Goal: Complete application form

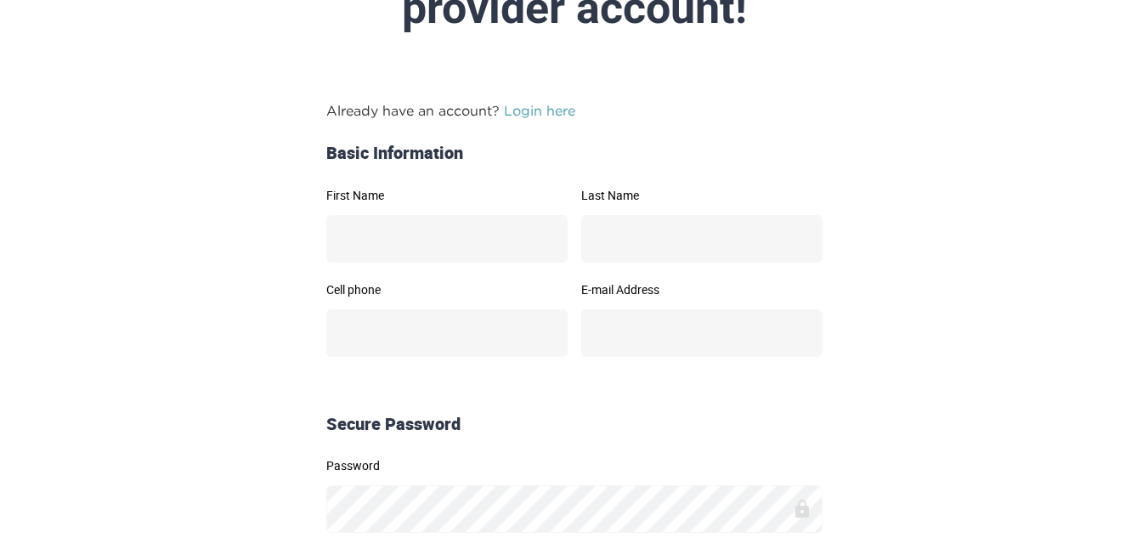
scroll to position [170, 0]
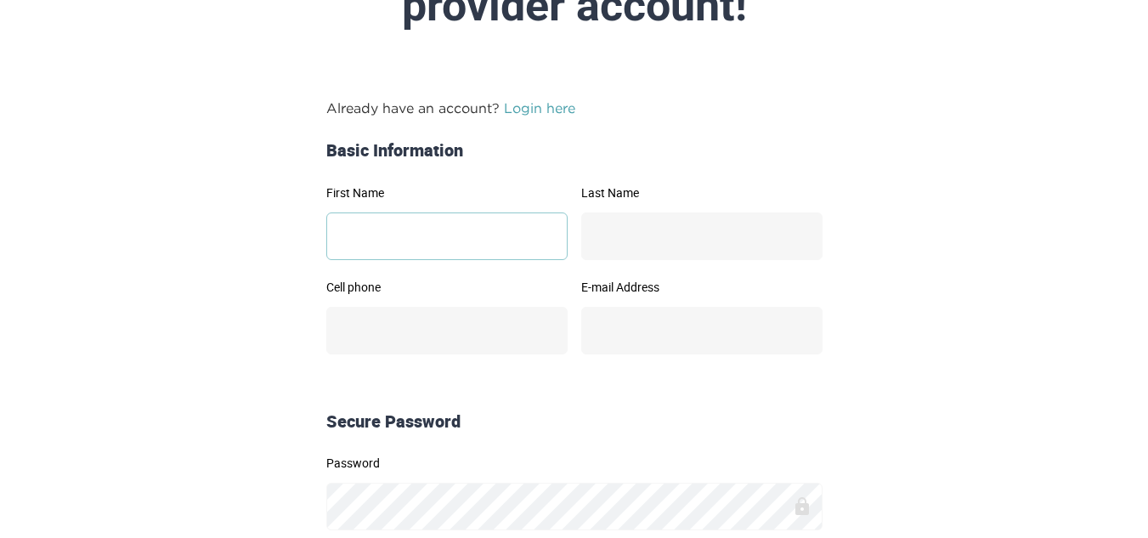
click at [440, 225] on input "First Name" at bounding box center [446, 236] width 241 height 48
type input "*******"
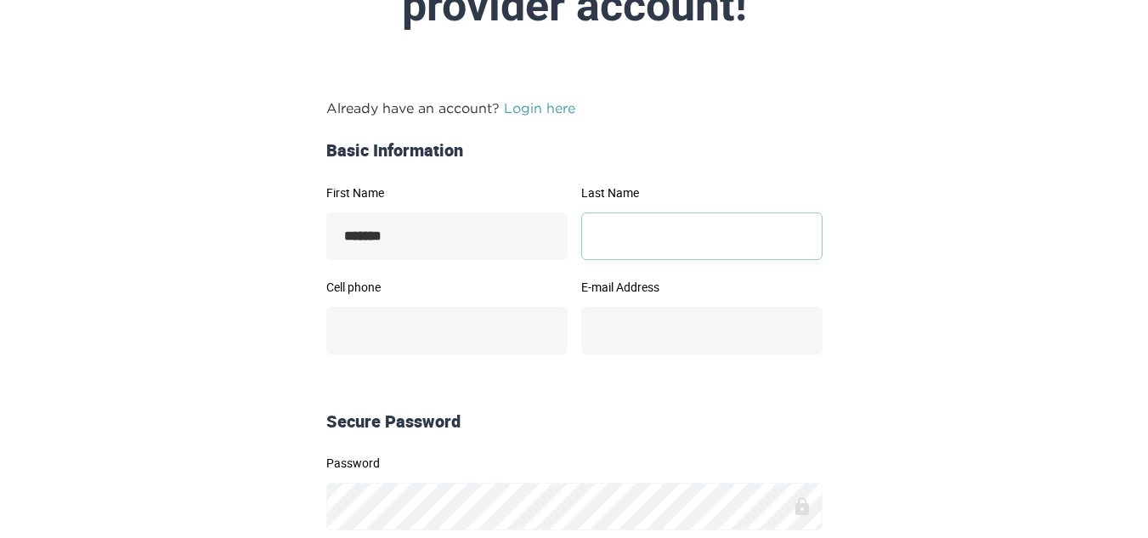
type input "*******"
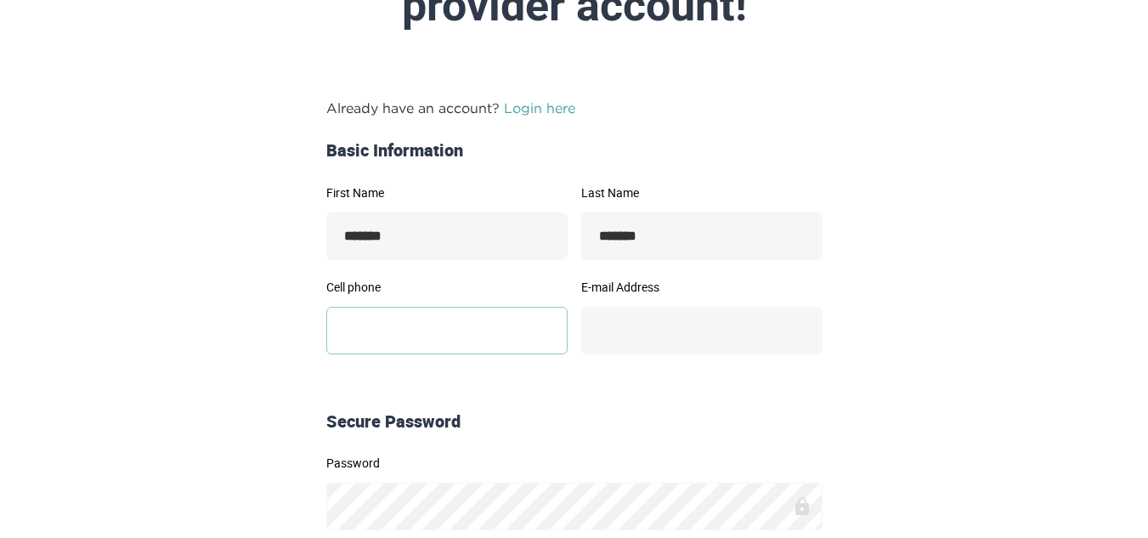
type input "**********"
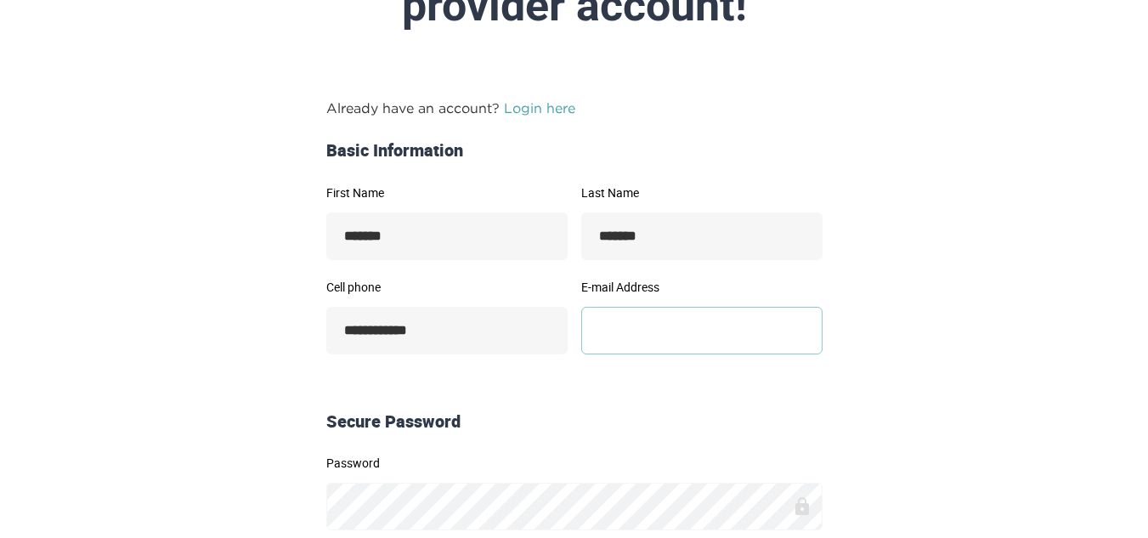
type input "**********"
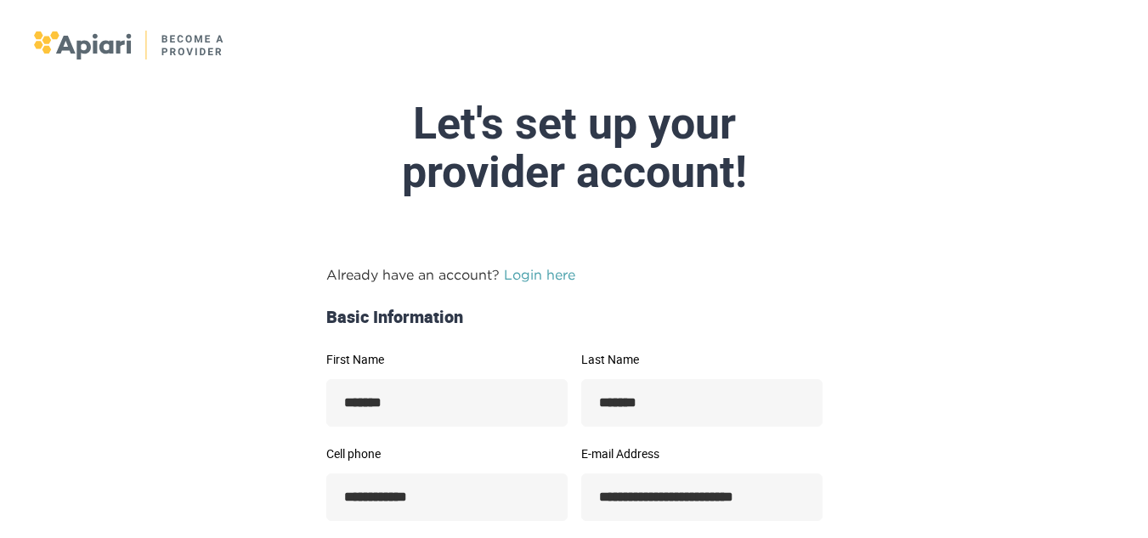
scroll to position [0, 0]
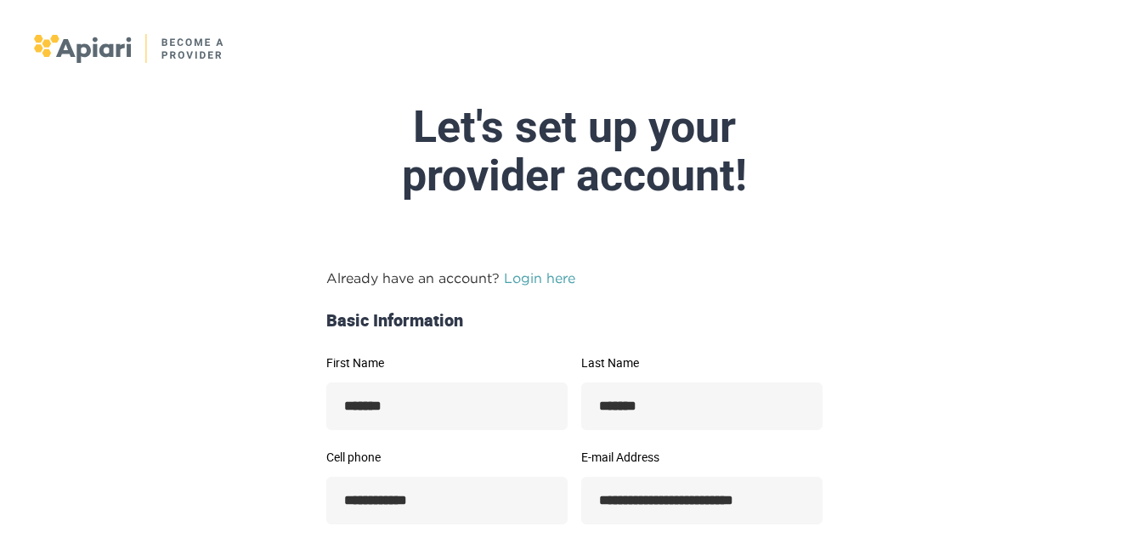
click at [80, 54] on img at bounding box center [129, 48] width 191 height 29
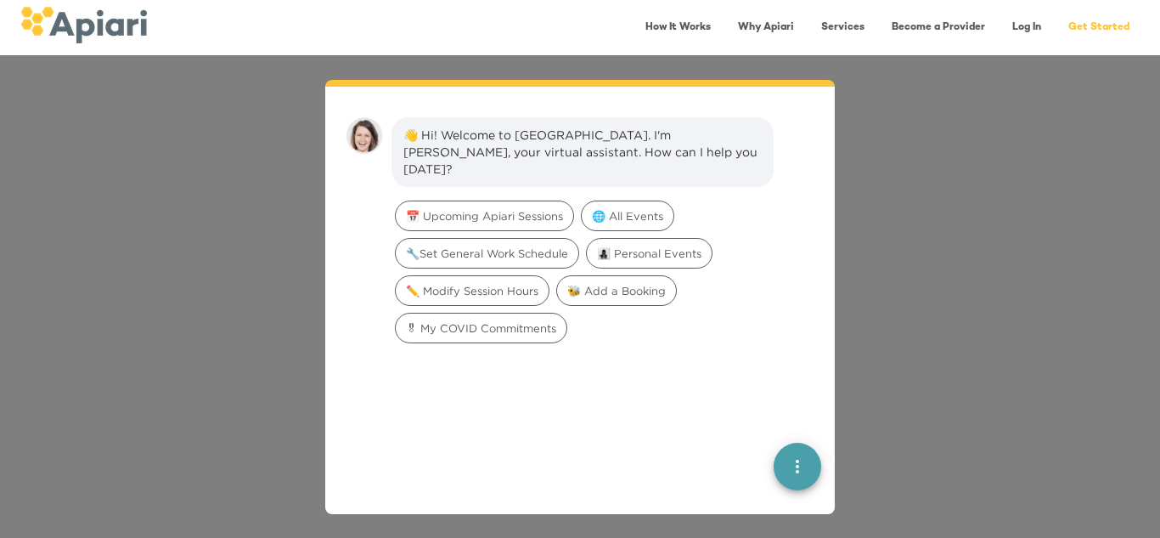
scroll to position [24, 0]
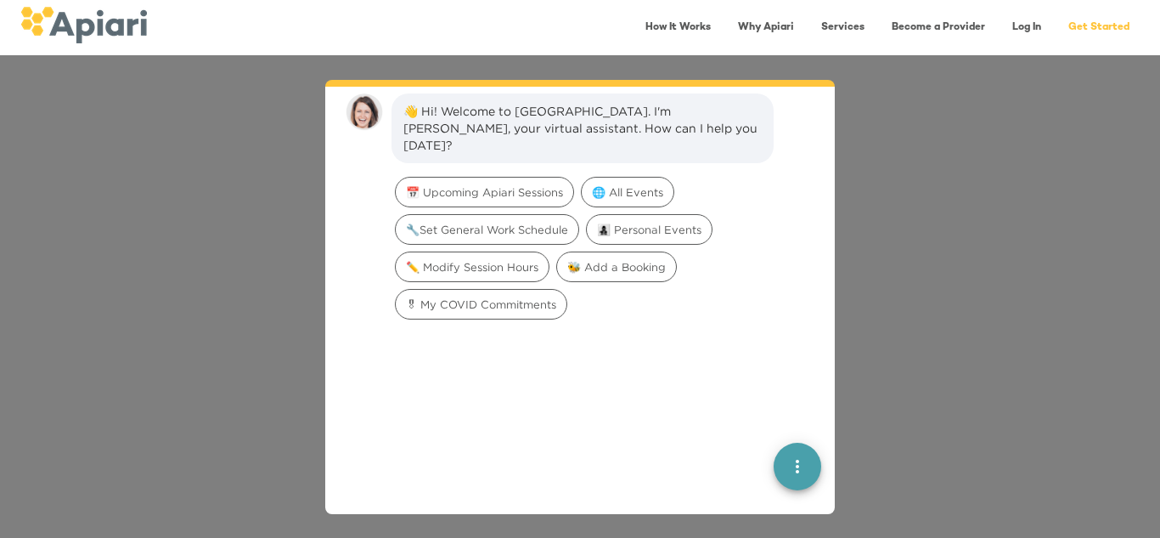
drag, startPoint x: 1031, startPoint y: 26, endPoint x: 934, endPoint y: 121, distance: 135.8
click at [1031, 26] on link "Log In" at bounding box center [1026, 27] width 49 height 35
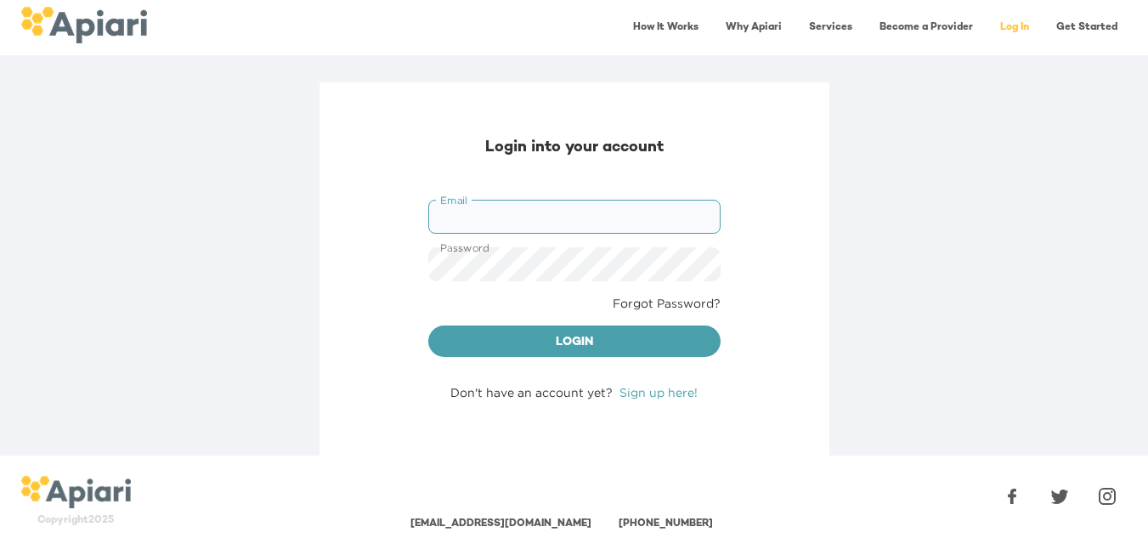
click at [562, 221] on input "Email" at bounding box center [574, 217] width 292 height 34
type input "**********"
click at [595, 347] on span "Login" at bounding box center [574, 342] width 265 height 21
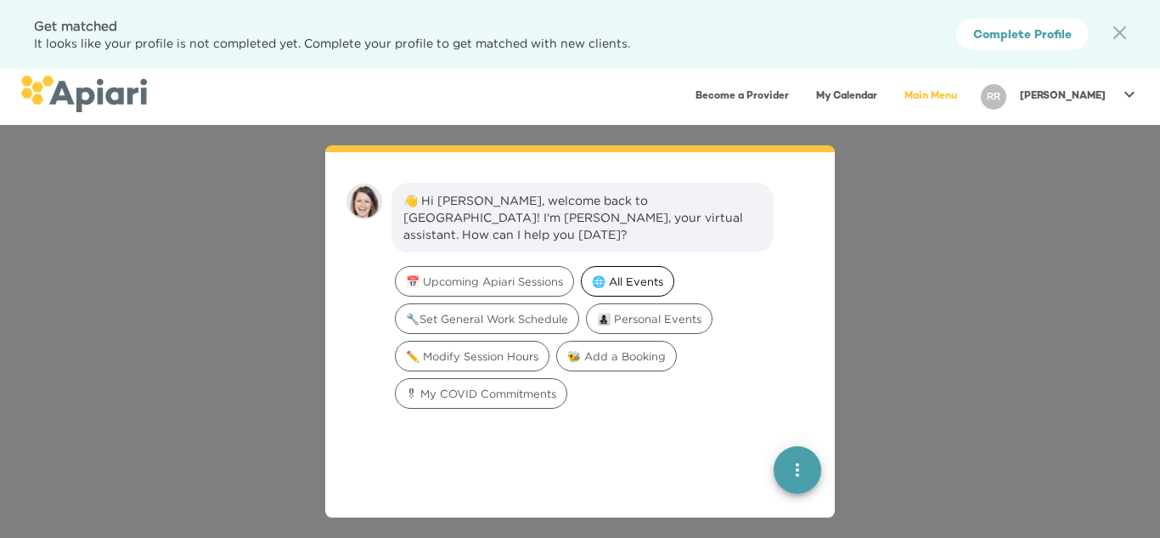
scroll to position [24, 0]
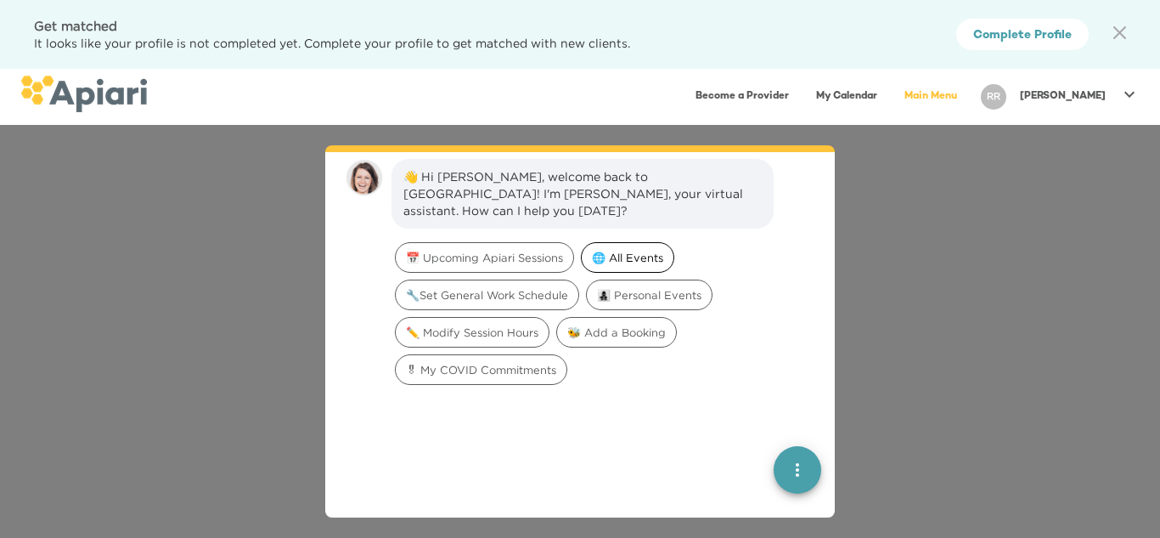
click at [647, 250] on span "🌐 All Events" at bounding box center [628, 258] width 92 height 16
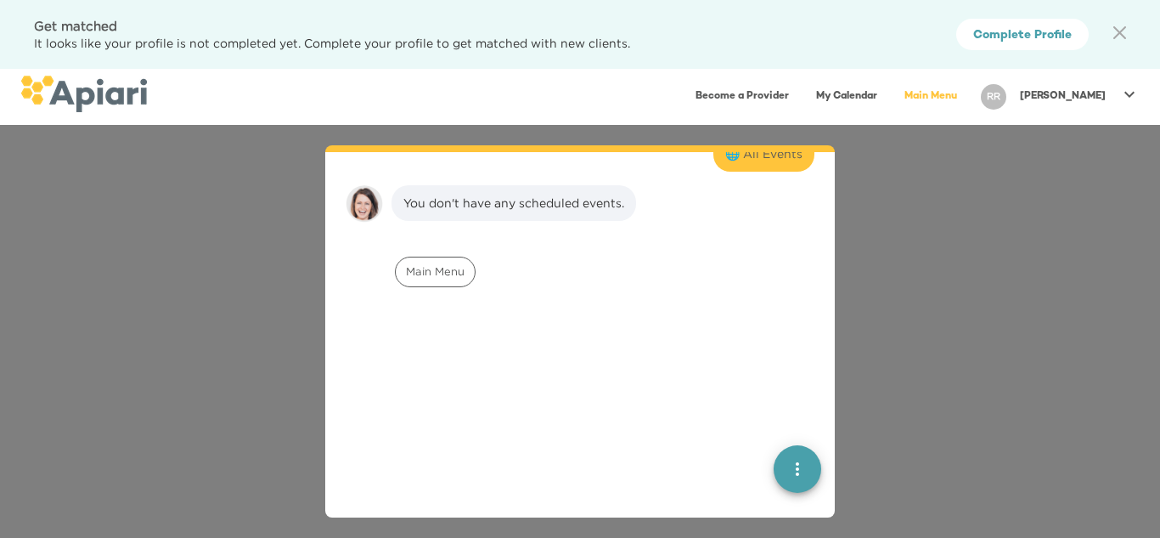
scroll to position [140, 0]
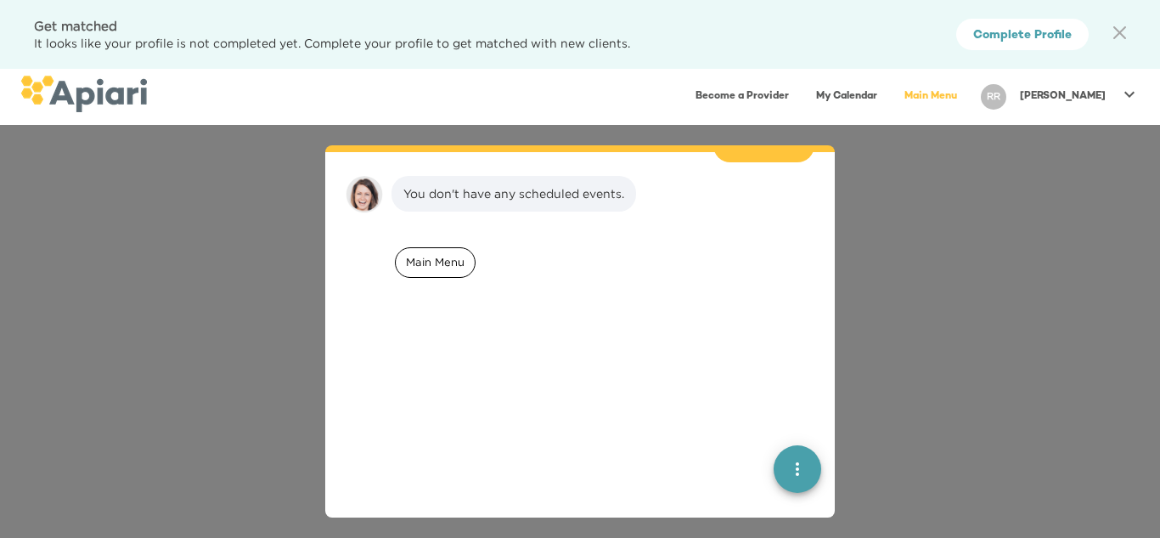
click at [449, 254] on span "Main Menu" at bounding box center [435, 262] width 79 height 16
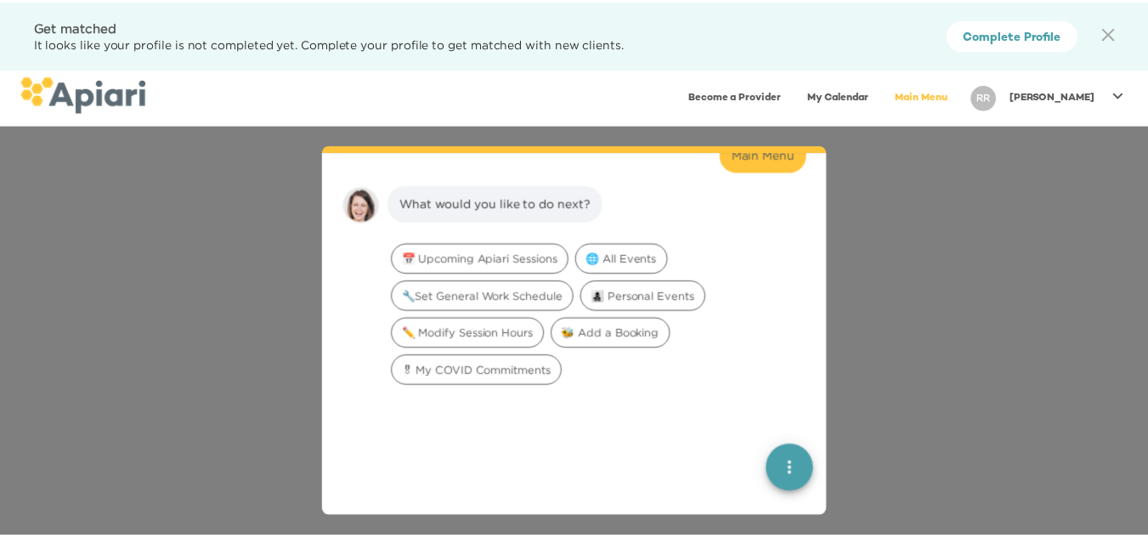
scroll to position [261, 0]
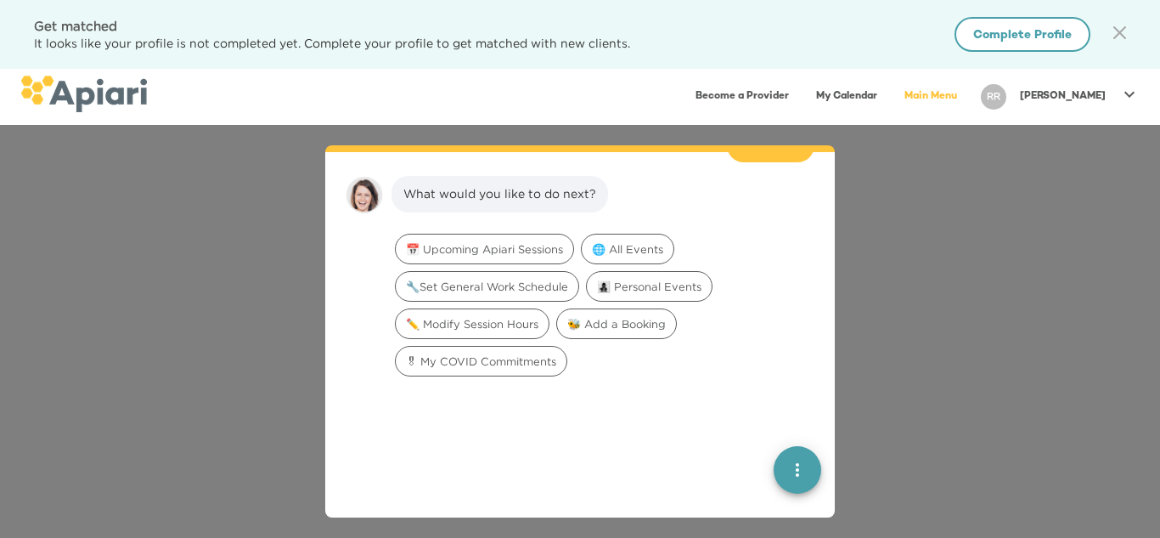
click at [1059, 28] on span "Complete Profile" at bounding box center [1023, 35] width 99 height 21
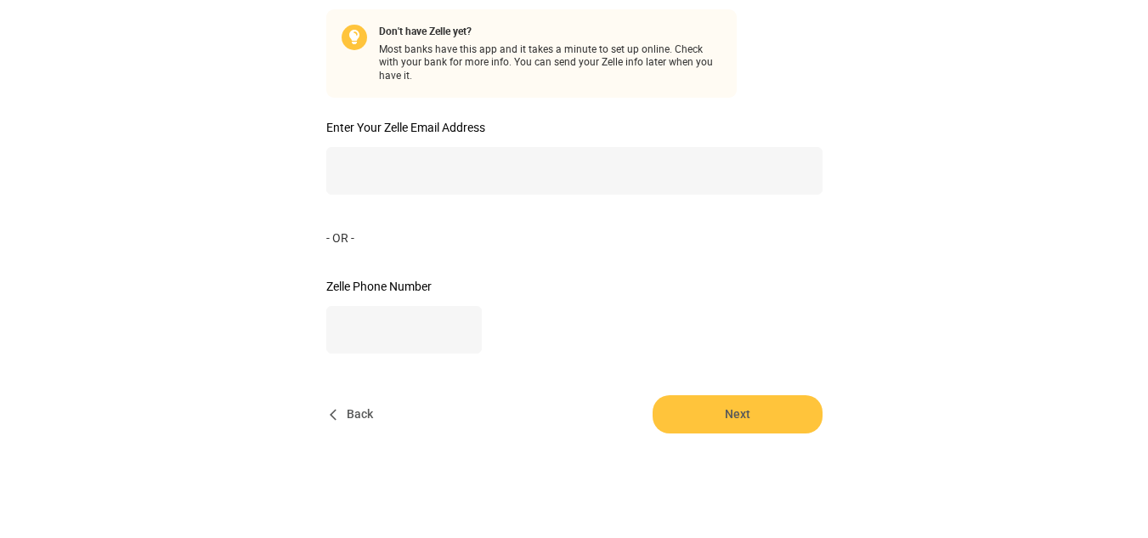
scroll to position [410, 0]
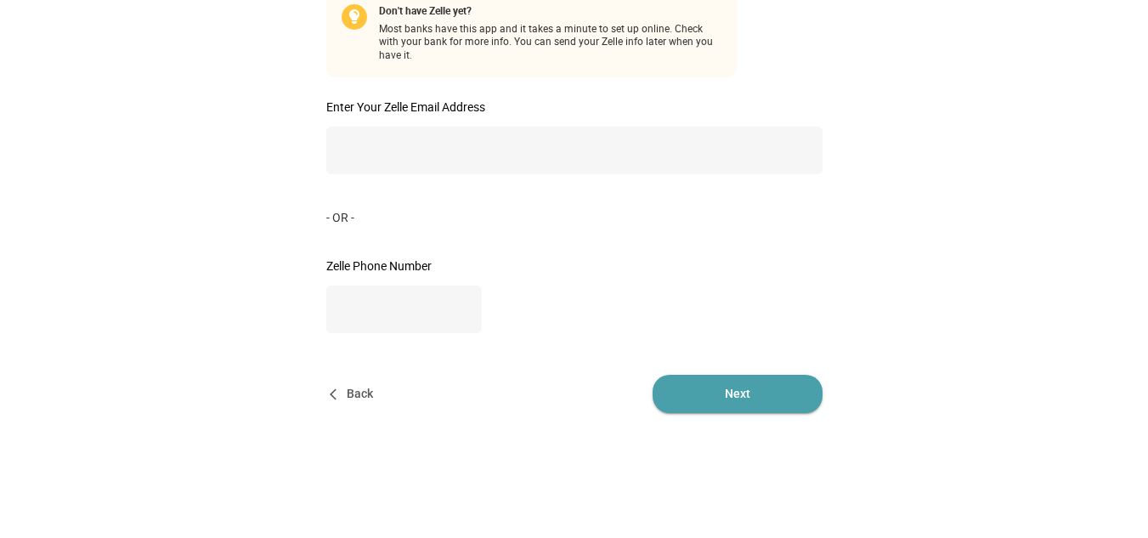
click at [804, 390] on span "Next" at bounding box center [737, 394] width 170 height 38
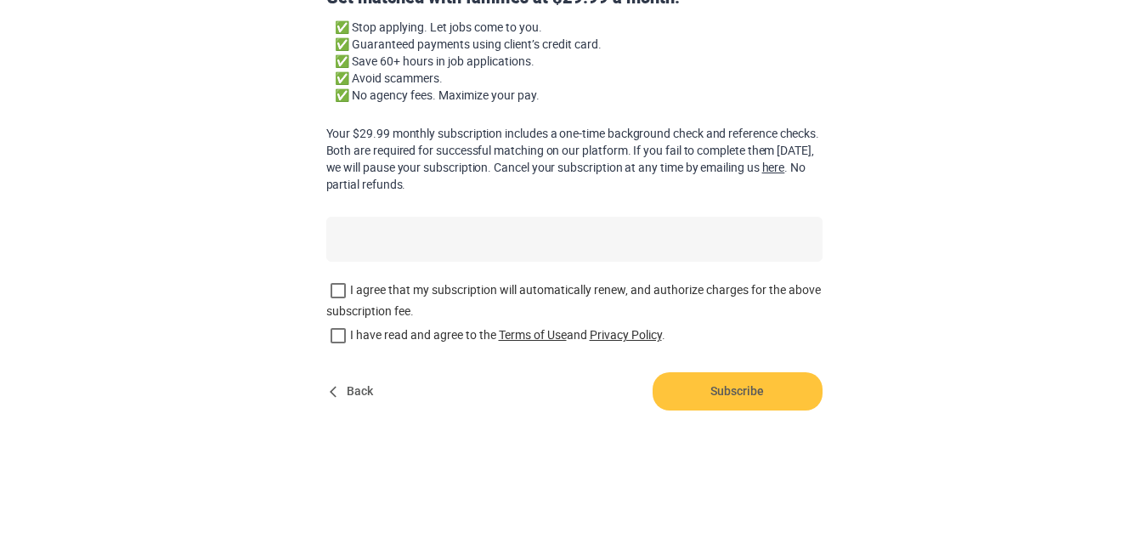
scroll to position [285, 0]
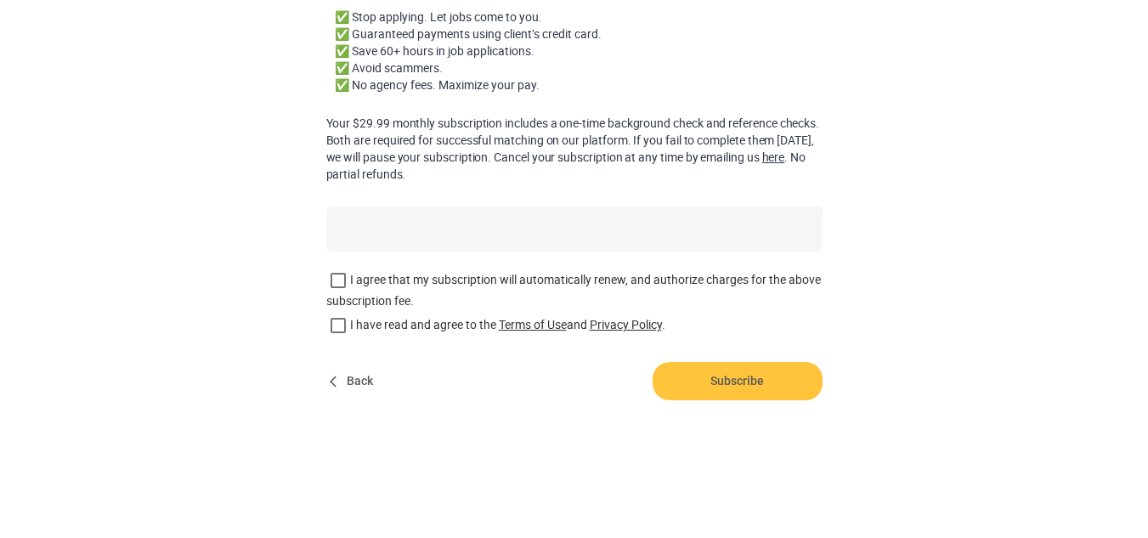
click at [371, 377] on span "Back" at bounding box center [353, 381] width 54 height 38
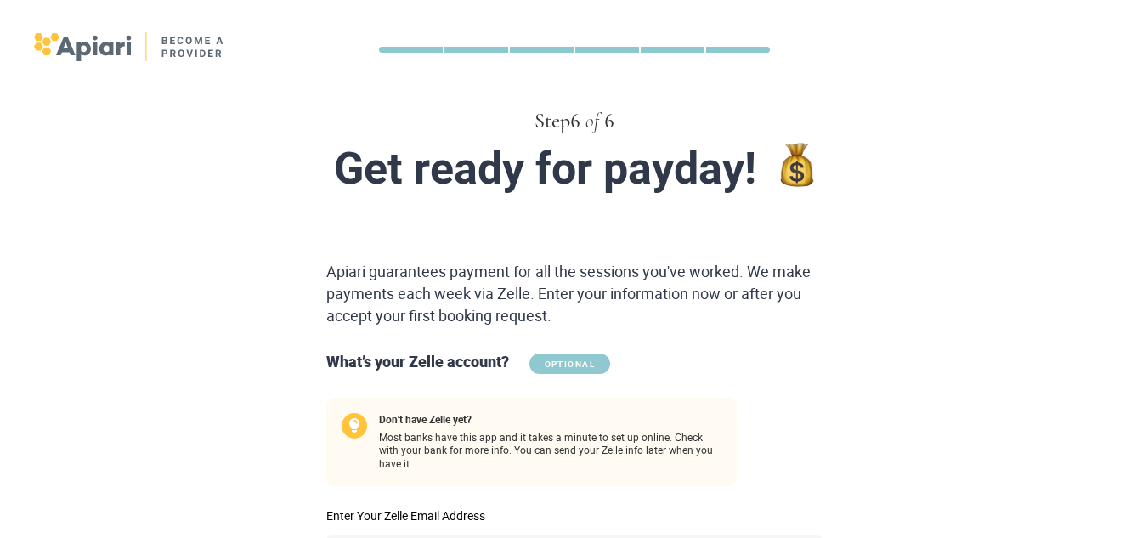
scroll to position [0, 0]
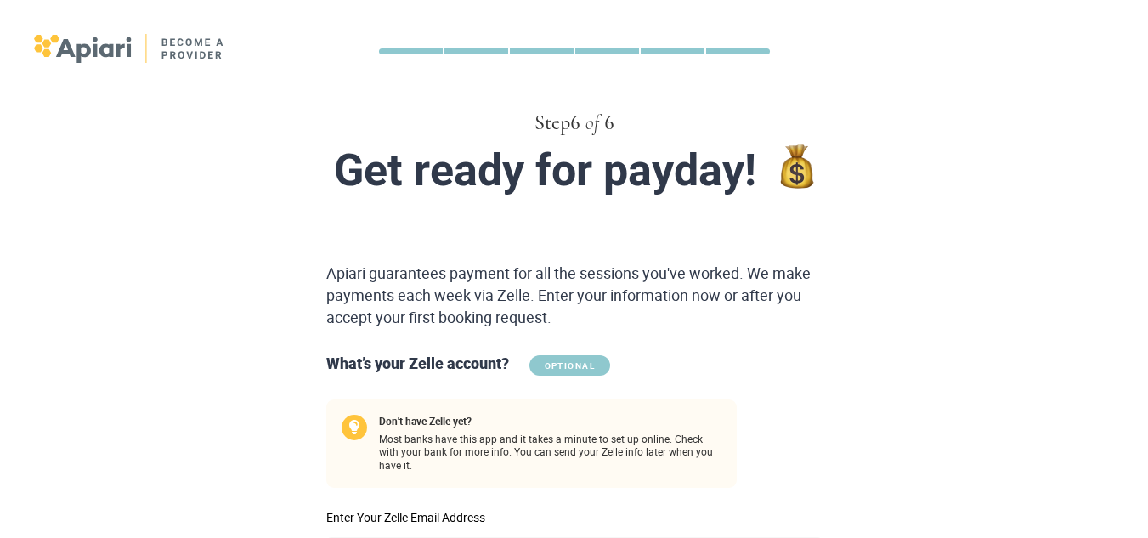
click at [102, 47] on img at bounding box center [129, 48] width 191 height 29
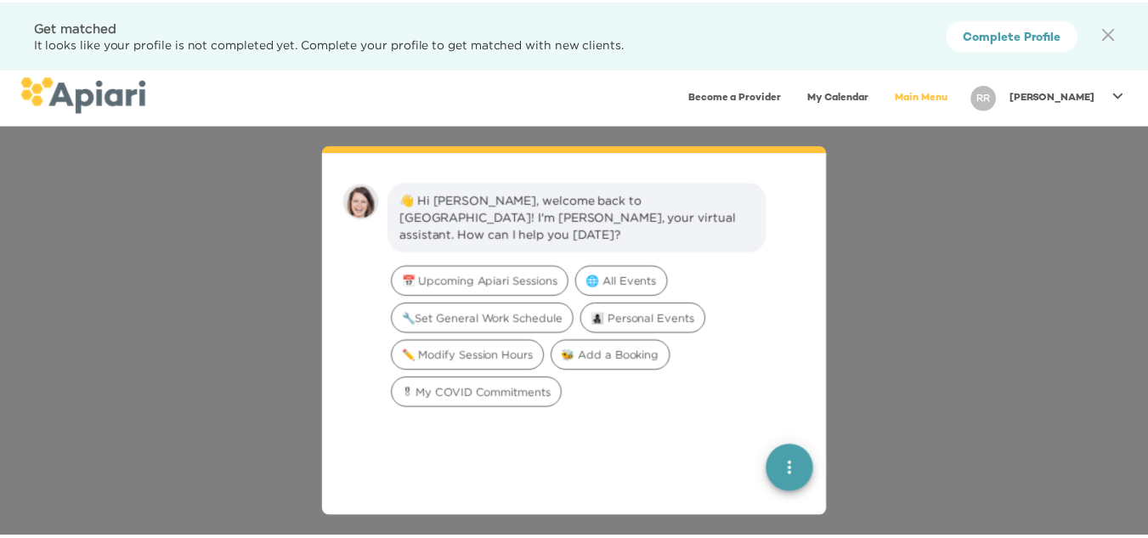
scroll to position [24, 0]
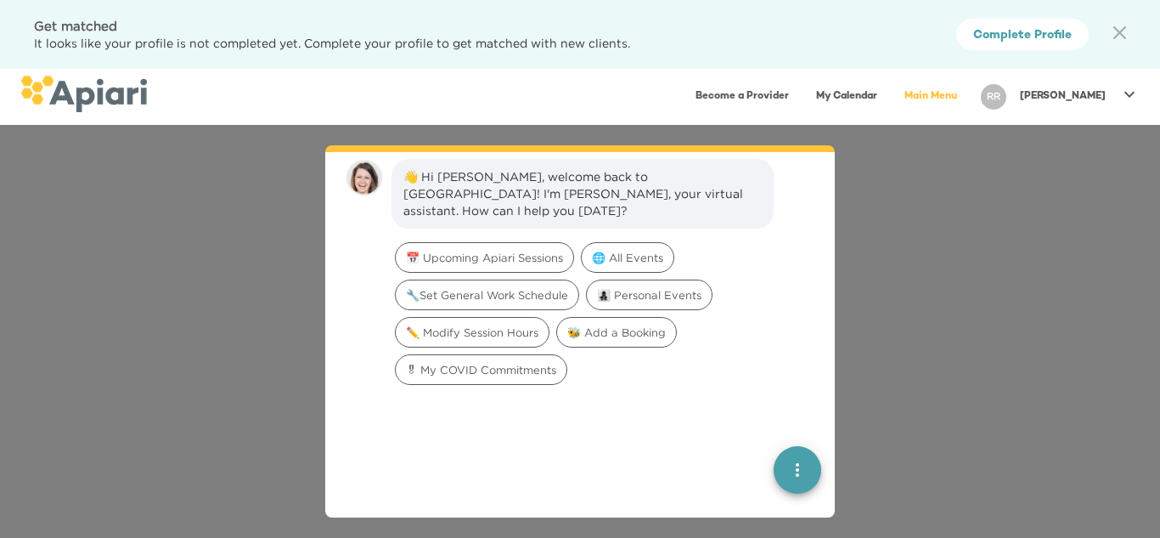
click at [797, 98] on link "Become a Provider" at bounding box center [743, 96] width 114 height 35
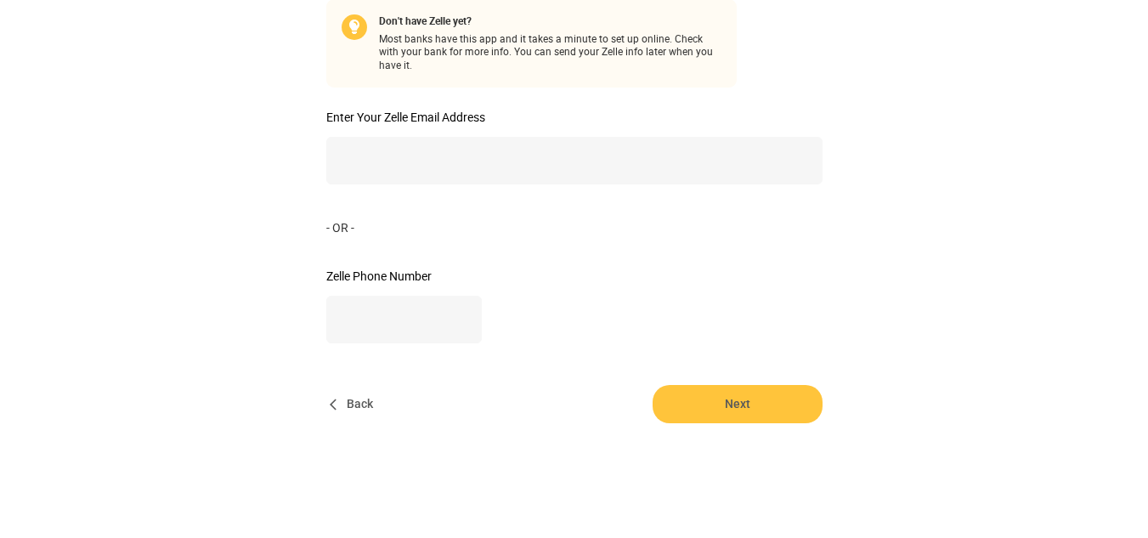
scroll to position [410, 0]
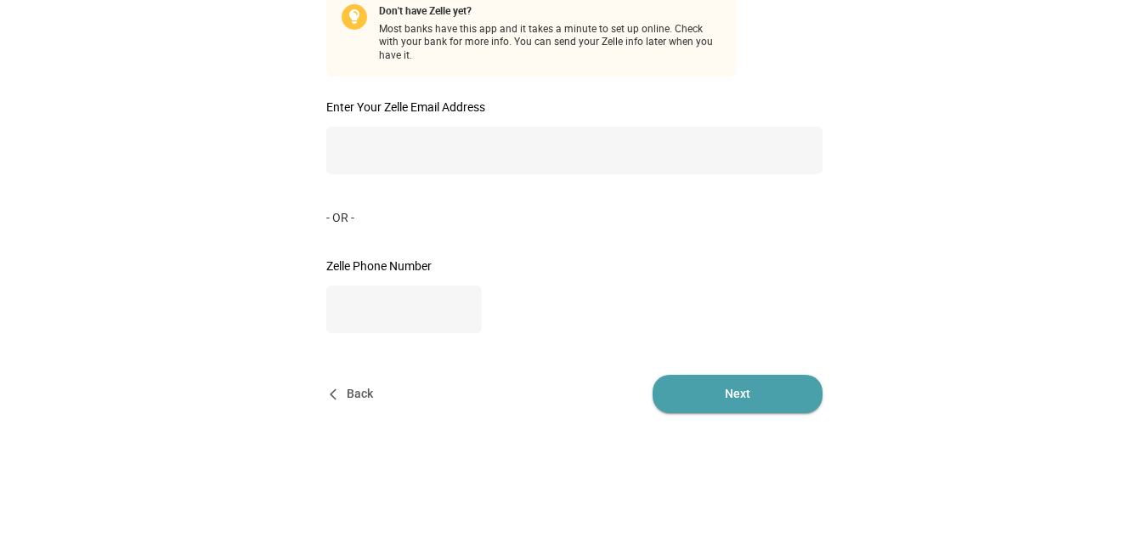
click at [747, 375] on span "Next" at bounding box center [737, 394] width 170 height 38
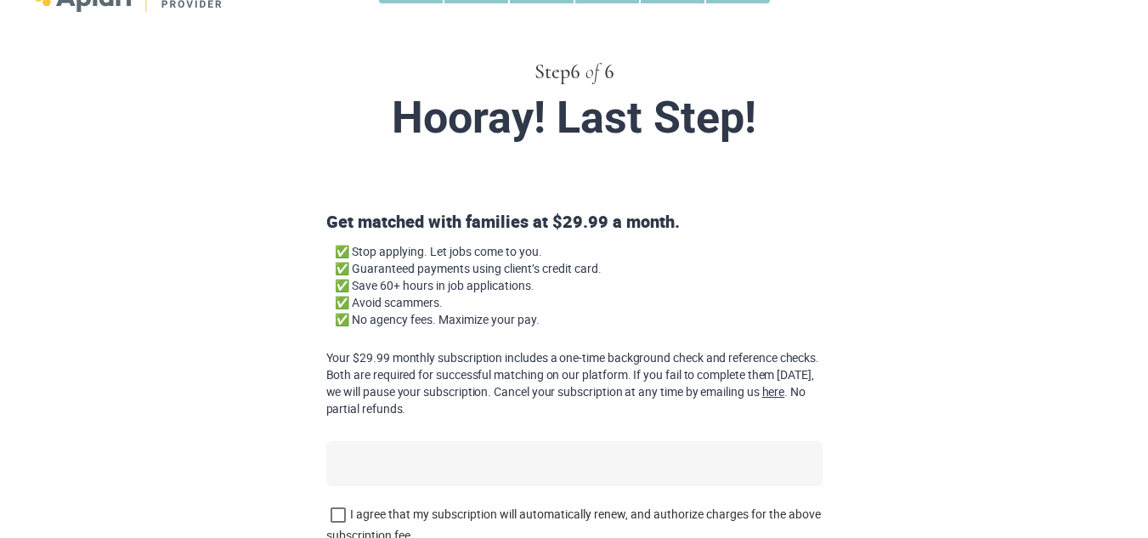
scroll to position [0, 0]
